Goal: Information Seeking & Learning: Check status

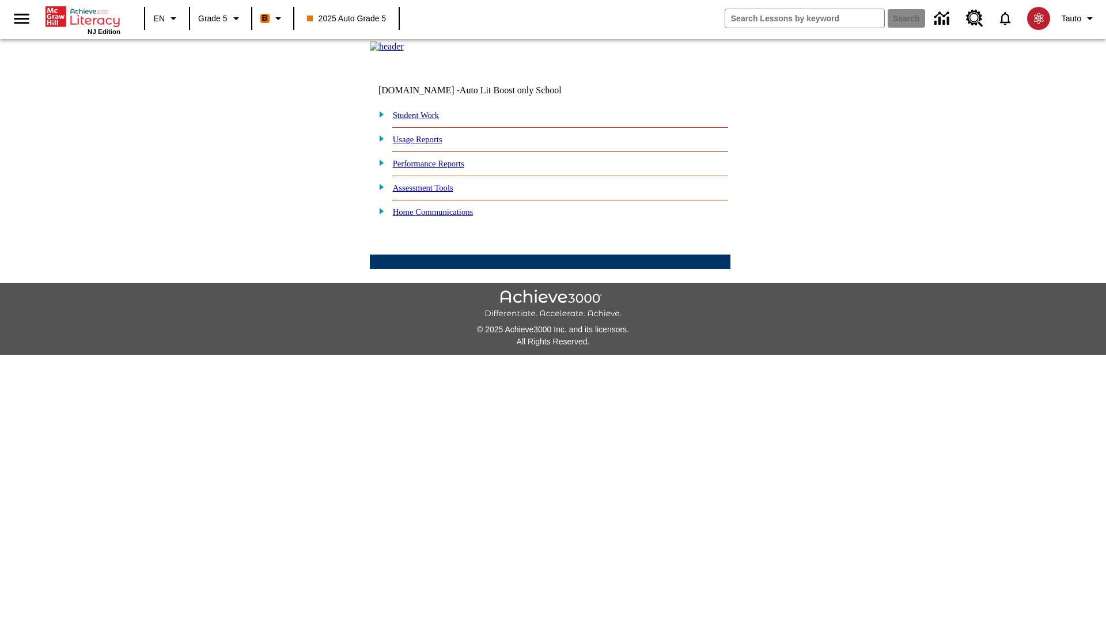
click at [441, 168] on link "Performance Reports" at bounding box center [428, 163] width 71 height 9
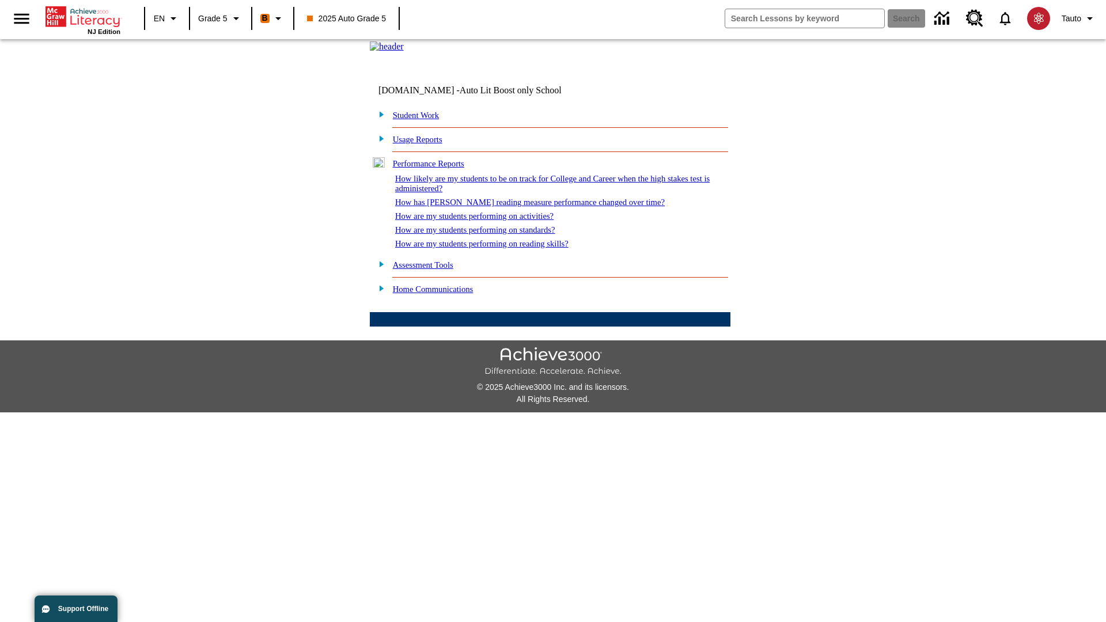
click at [524, 207] on link "How has [PERSON_NAME] reading measure performance changed over time?" at bounding box center [530, 202] width 270 height 9
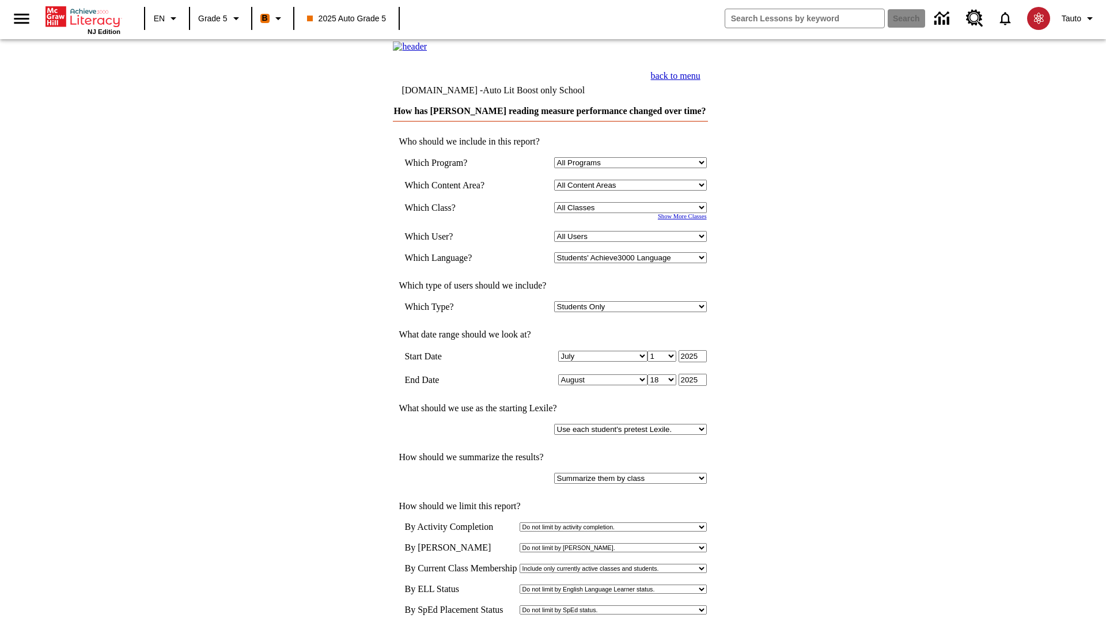
click at [632, 213] on select "Select a Class: All Classes 2025 Auto Grade 5 OL 2025 Auto Grade 6" at bounding box center [630, 207] width 153 height 11
select select "11133131"
